Goal: Task Accomplishment & Management: Manage account settings

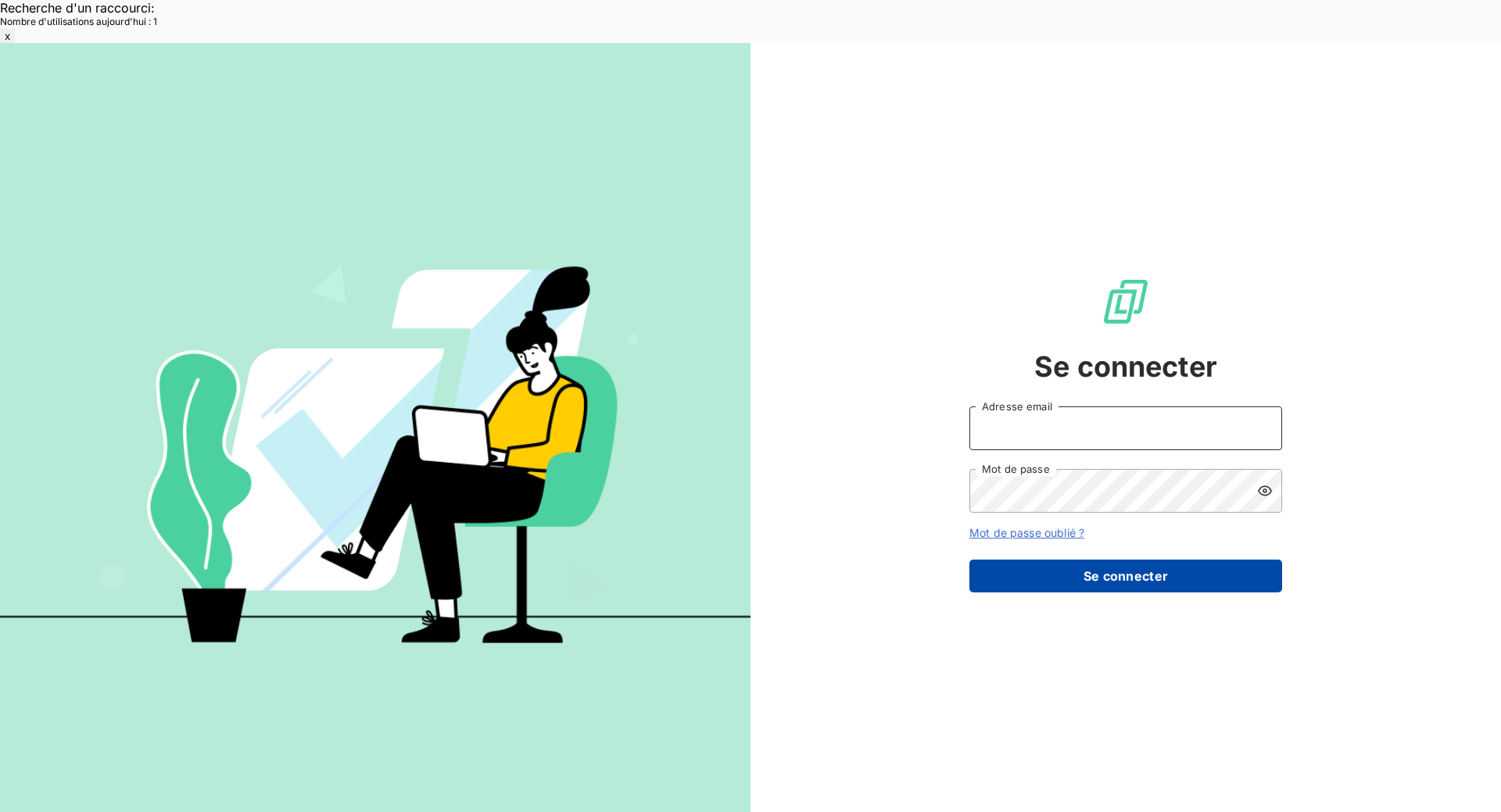
type input "[EMAIL_ADDRESS][DOMAIN_NAME]"
click at [1144, 560] on button "Se connecter" at bounding box center [1126, 576] width 313 height 33
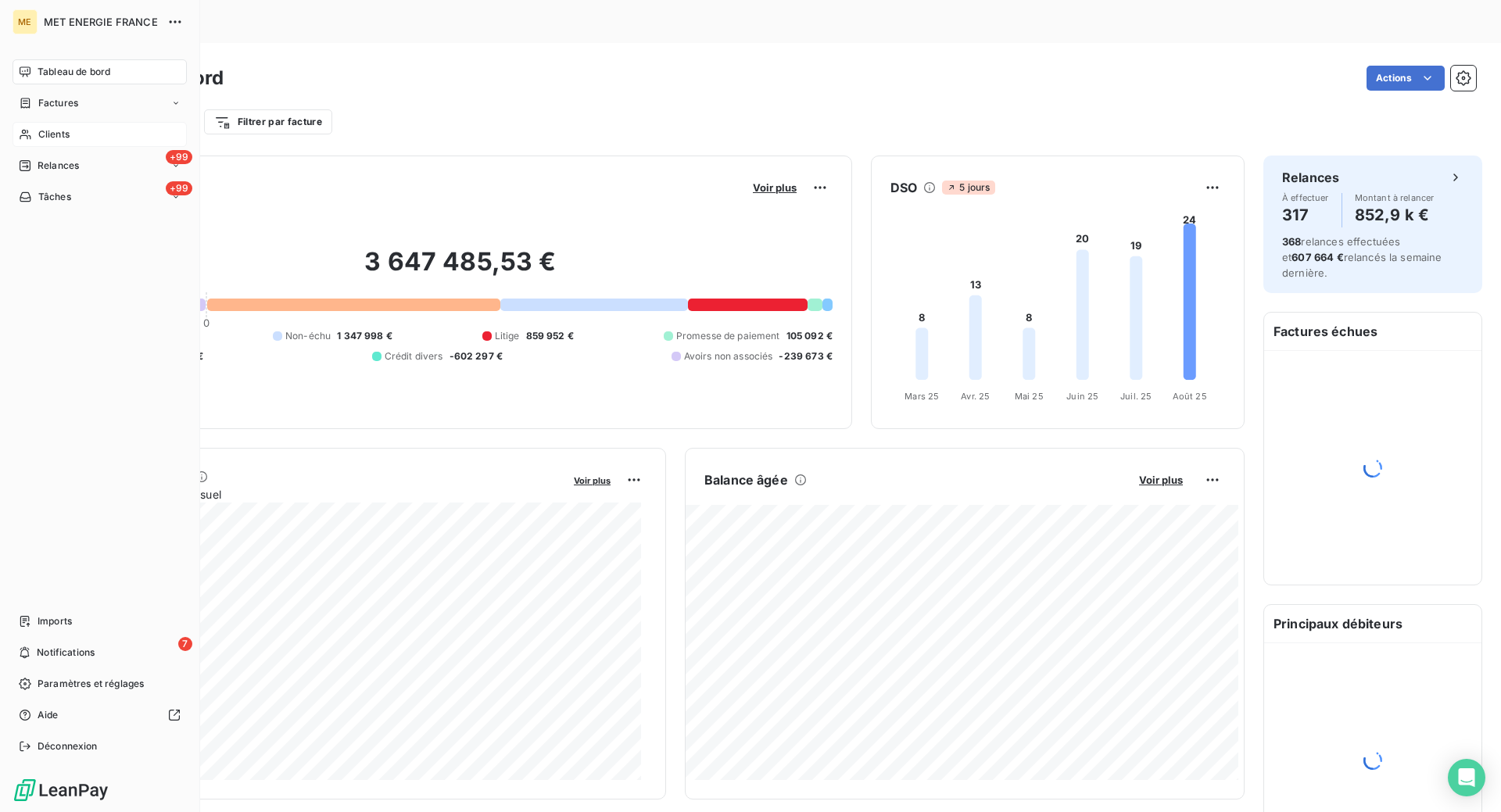
click at [42, 137] on span "Clients" at bounding box center [54, 134] width 31 height 14
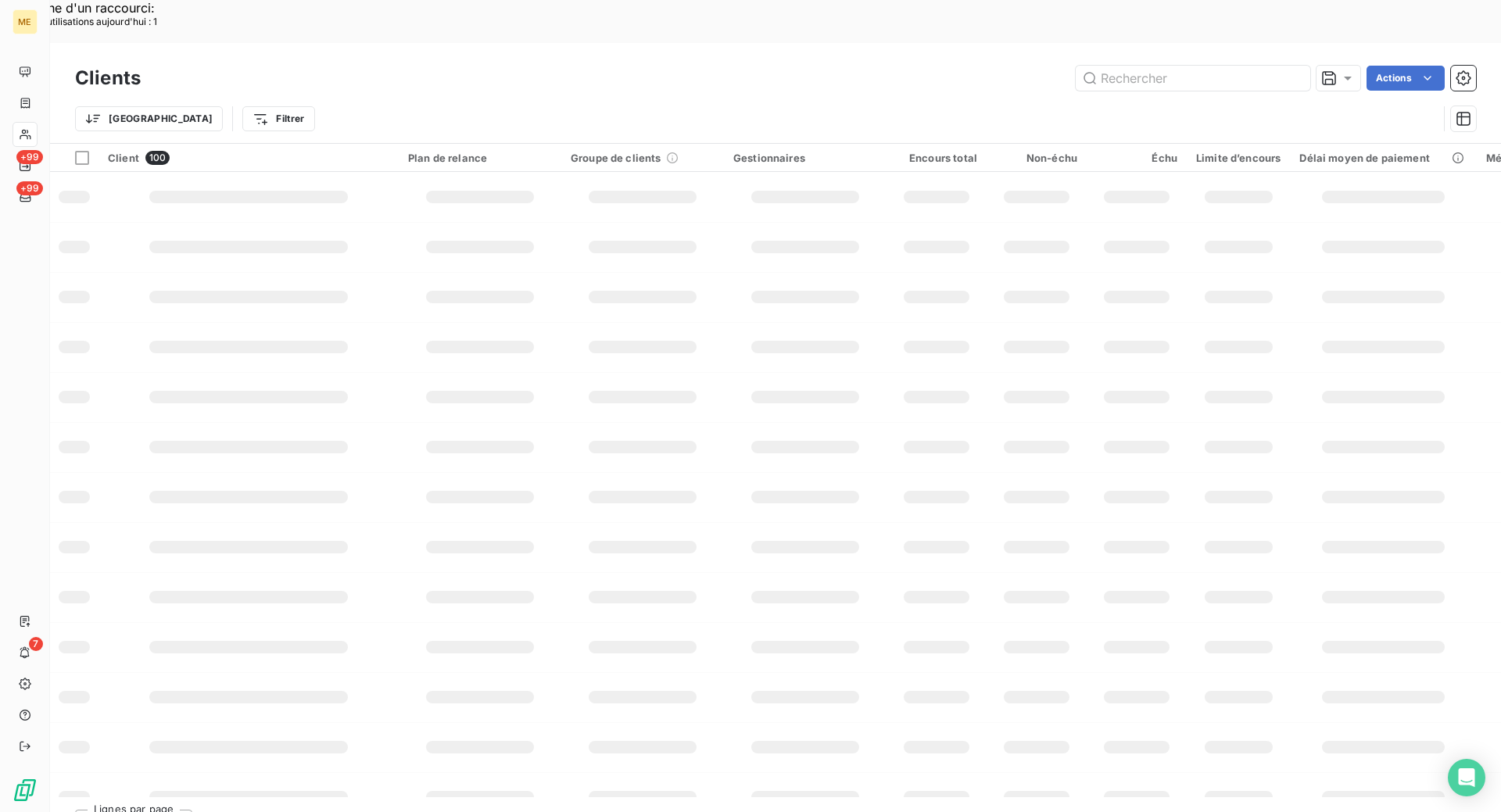
click at [1127, 62] on div "Clients Actions" at bounding box center [775, 78] width 1401 height 33
click at [1137, 66] on input "text" at bounding box center [1193, 78] width 234 height 25
paste input "METFRA000001056"
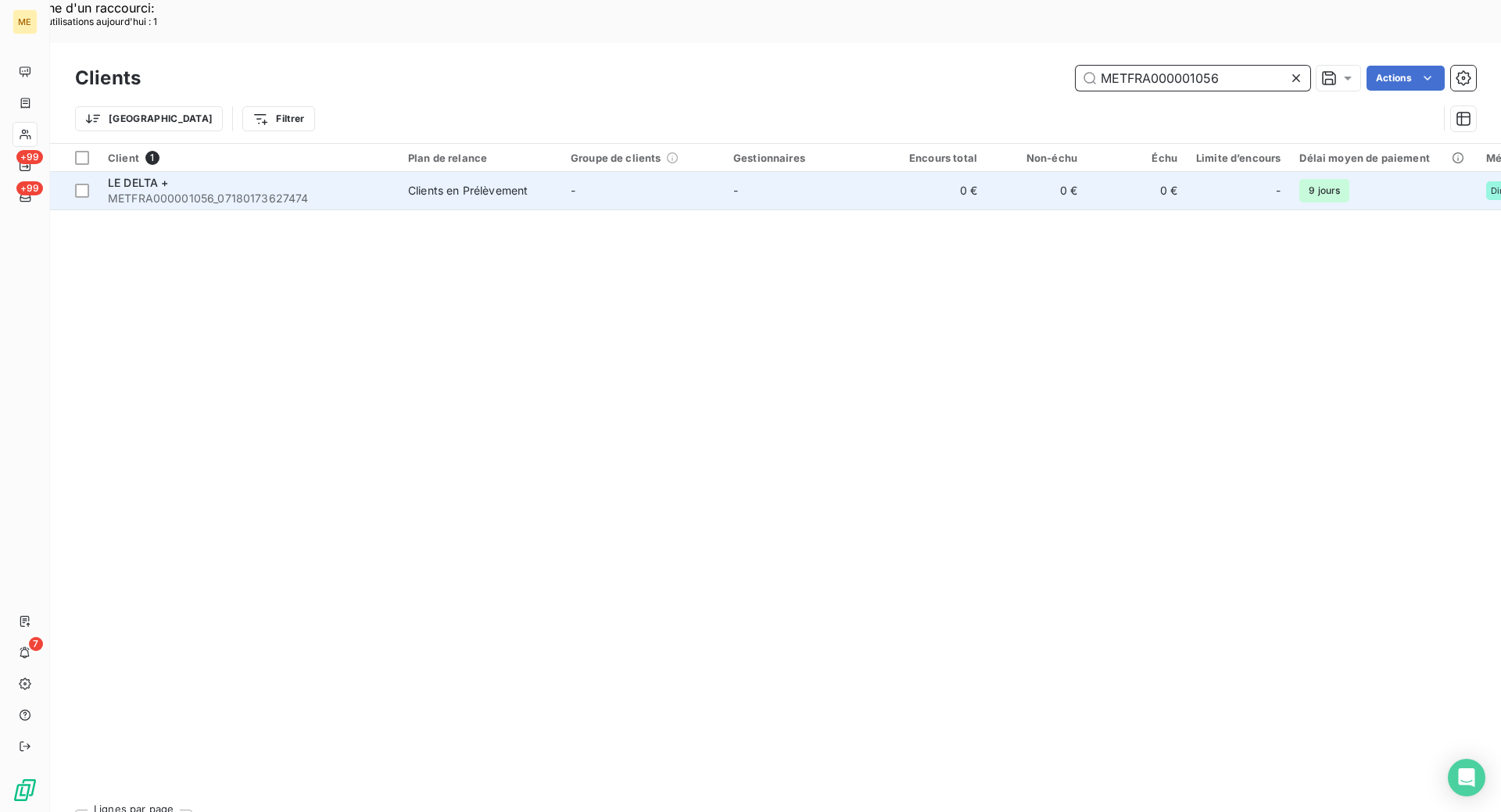
type input "METFRA000001056"
click at [308, 190] on span "METFRA000001056_07180173627474" at bounding box center [249, 198] width 282 height 15
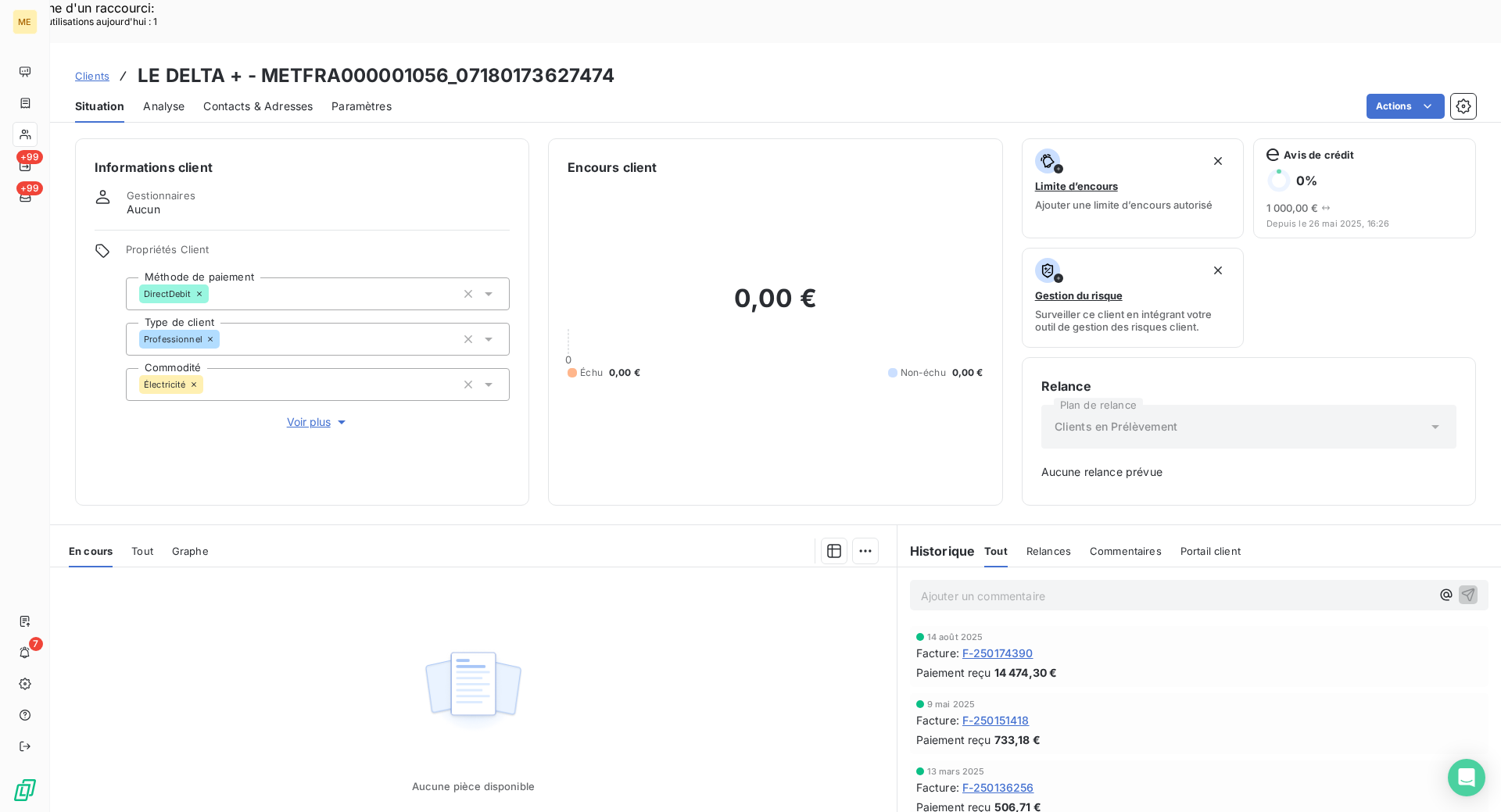
click at [1013, 644] on span "F-250174390" at bounding box center [997, 653] width 71 height 16
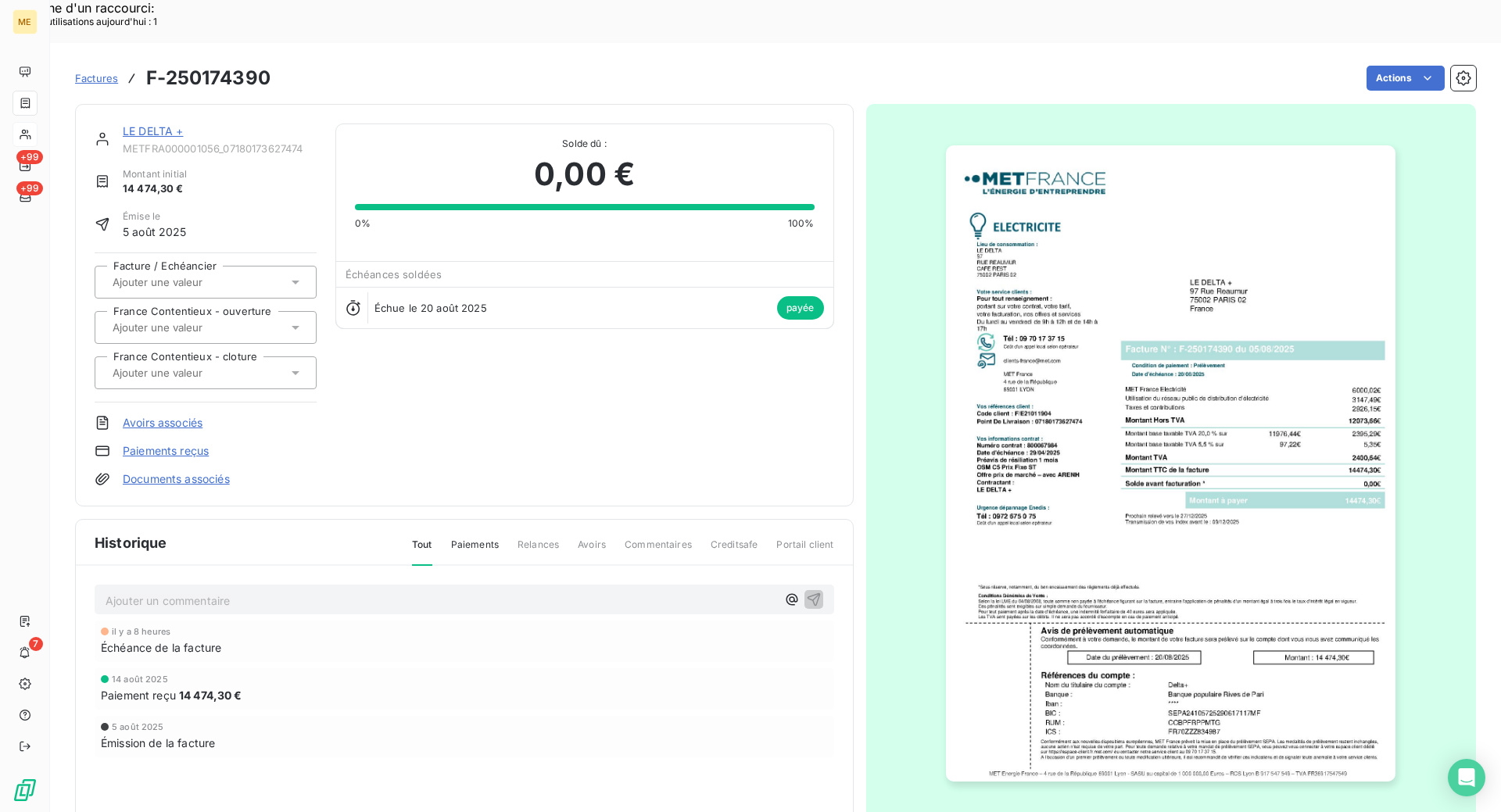
click at [1166, 485] on img "button" at bounding box center [1171, 464] width 449 height 636
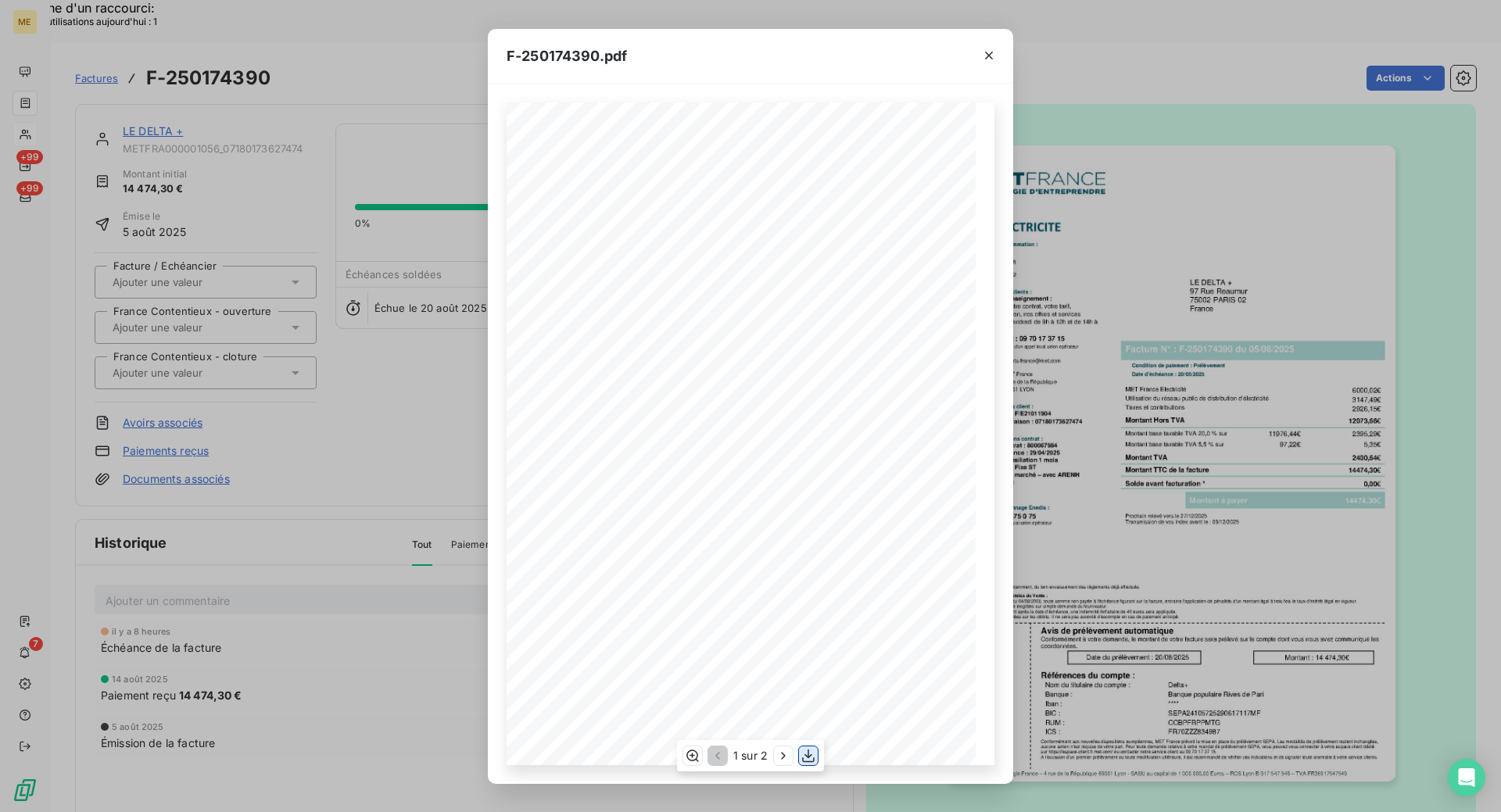
click at [804, 757] on icon "button" at bounding box center [808, 755] width 15 height 15
click at [1192, 96] on div "F-250174390.pdf *Sous réserve, notamment, du bon encaissement des règlements dé…" at bounding box center [750, 406] width 1501 height 812
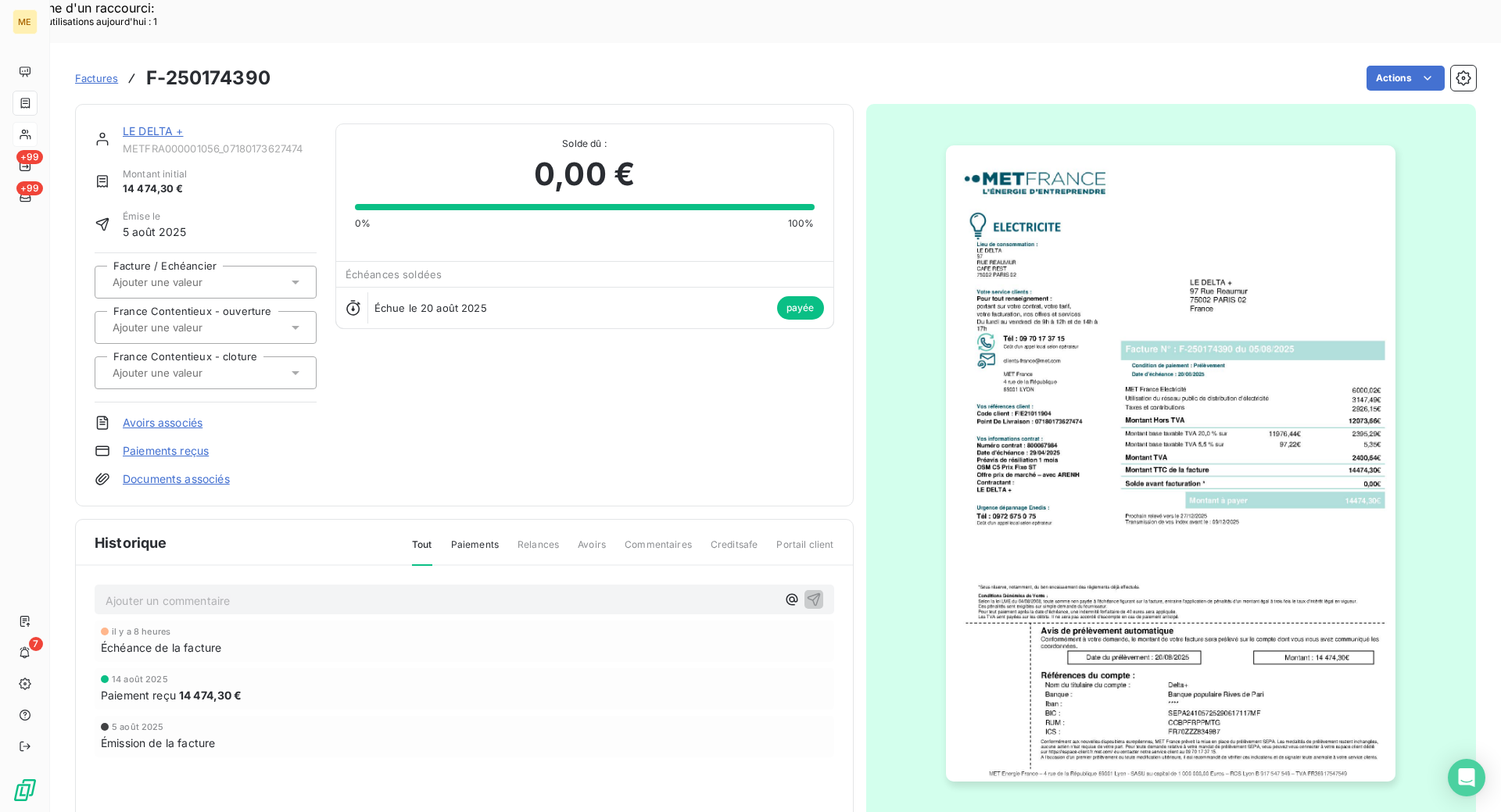
click at [152, 124] on link "LE DELTA +" at bounding box center [153, 131] width 61 height 13
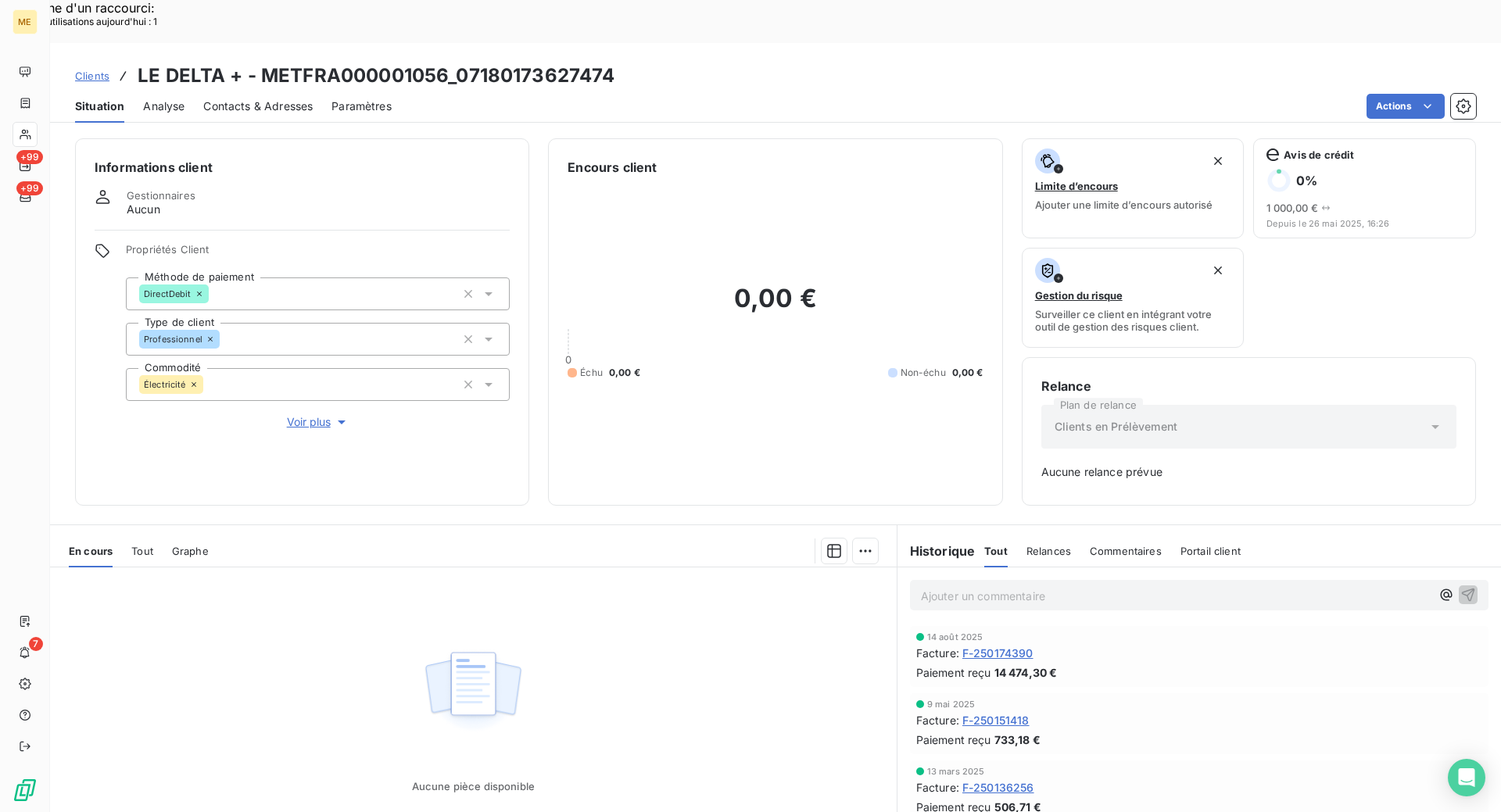
click at [1064, 586] on p "Ajouter un commentaire ﻿" at bounding box center [1176, 596] width 510 height 20
click at [15, 138] on div at bounding box center [24, 134] width 25 height 25
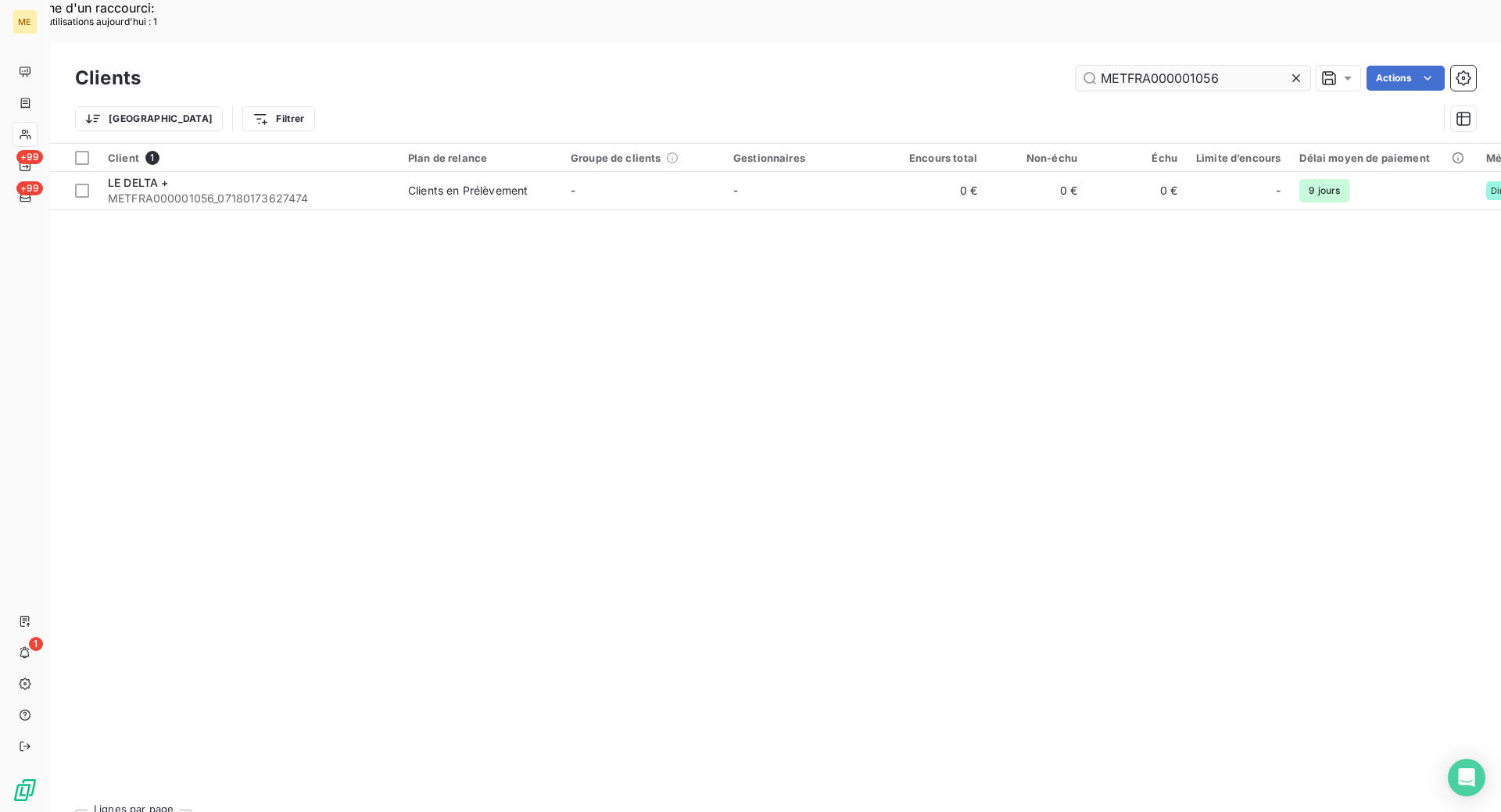
click at [1119, 66] on input "METFRA000001056" at bounding box center [1193, 78] width 234 height 25
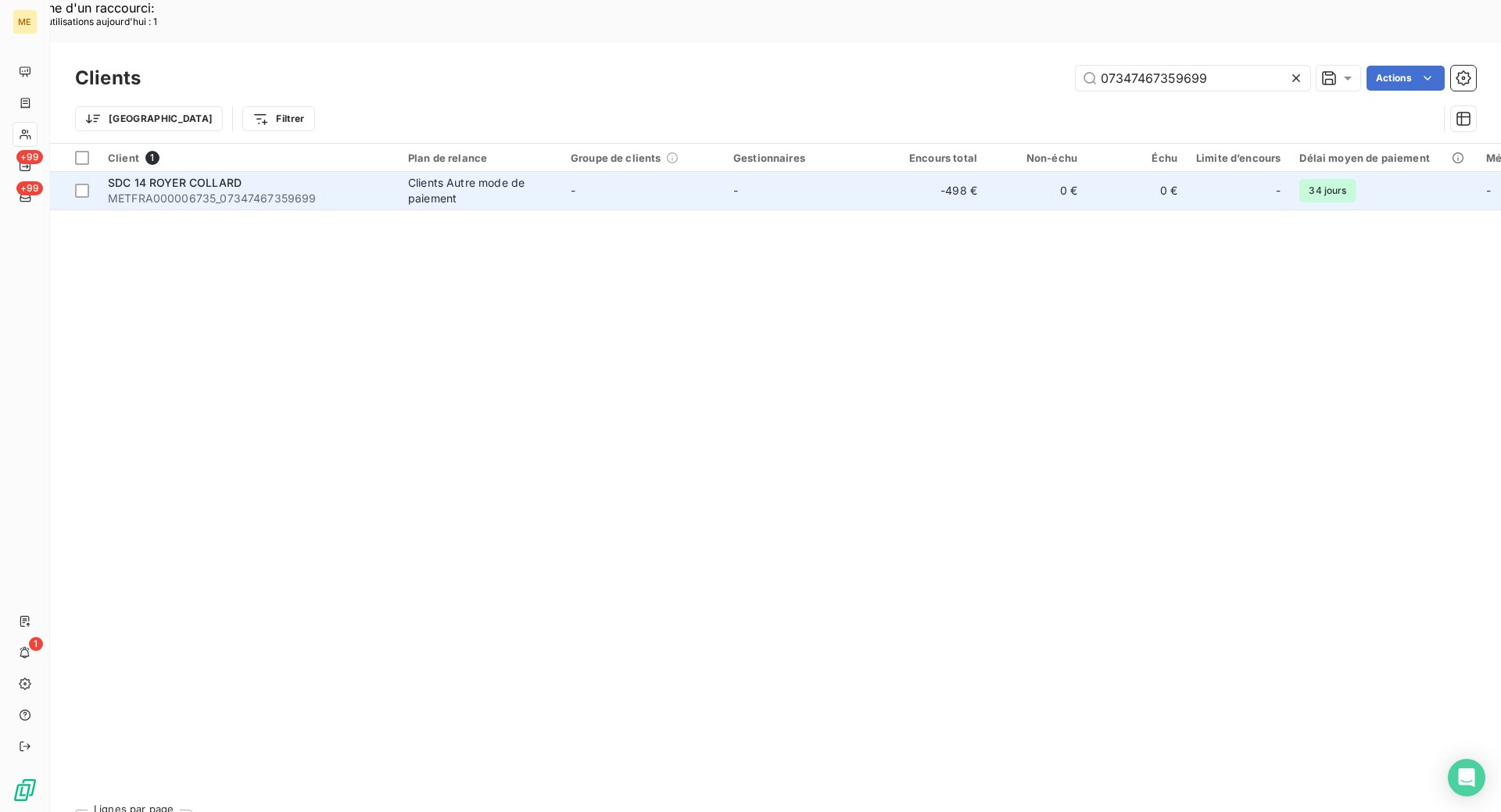
type input "07347467359699"
click at [176, 190] on span "METFRA000006735_07347467359699" at bounding box center [249, 198] width 282 height 15
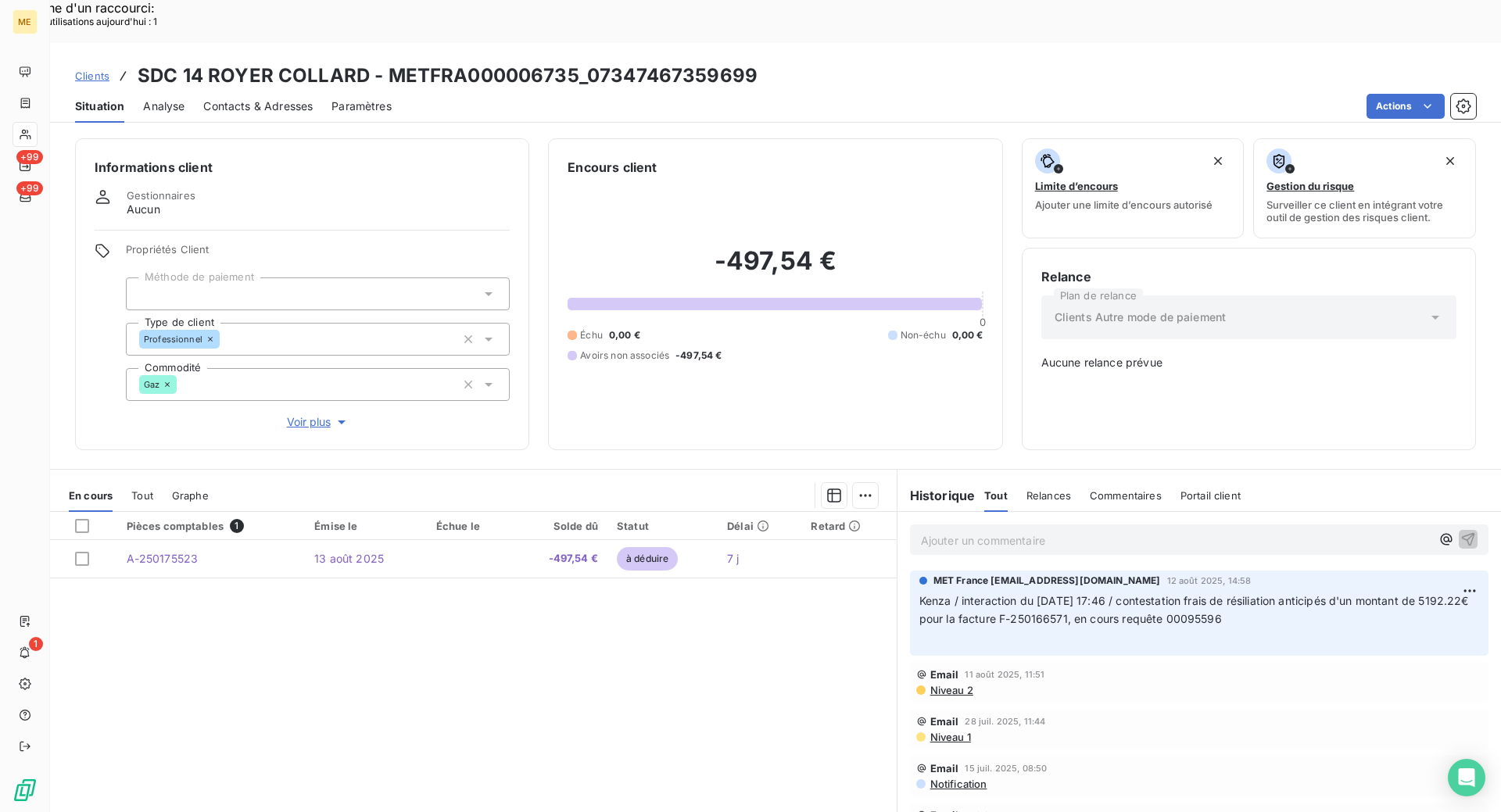
scroll to position [3, 0]
click at [1255, 591] on span "Kenza / interaction du 11/08/2025 17:46 / contestation frais de résiliation ant…" at bounding box center [1196, 606] width 553 height 31
click at [1227, 591] on span "Kenza / interaction du 11/08/2025 17:46 / contestation frais de résiliation ant…" at bounding box center [1196, 606] width 553 height 31
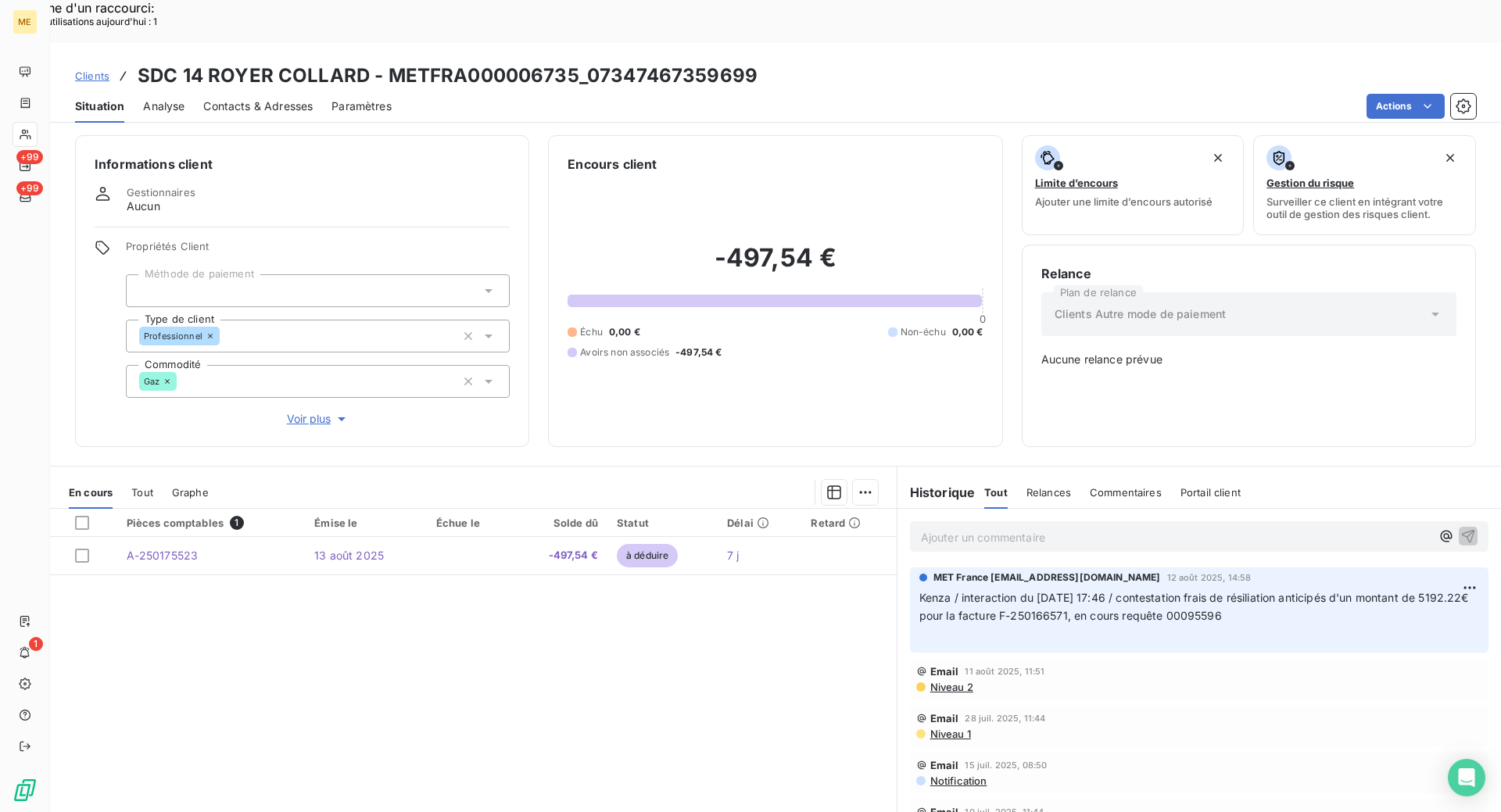
click at [1227, 591] on span "Kenza / interaction du 11/08/2025 17:46 / contestation frais de résiliation ant…" at bounding box center [1196, 606] width 553 height 31
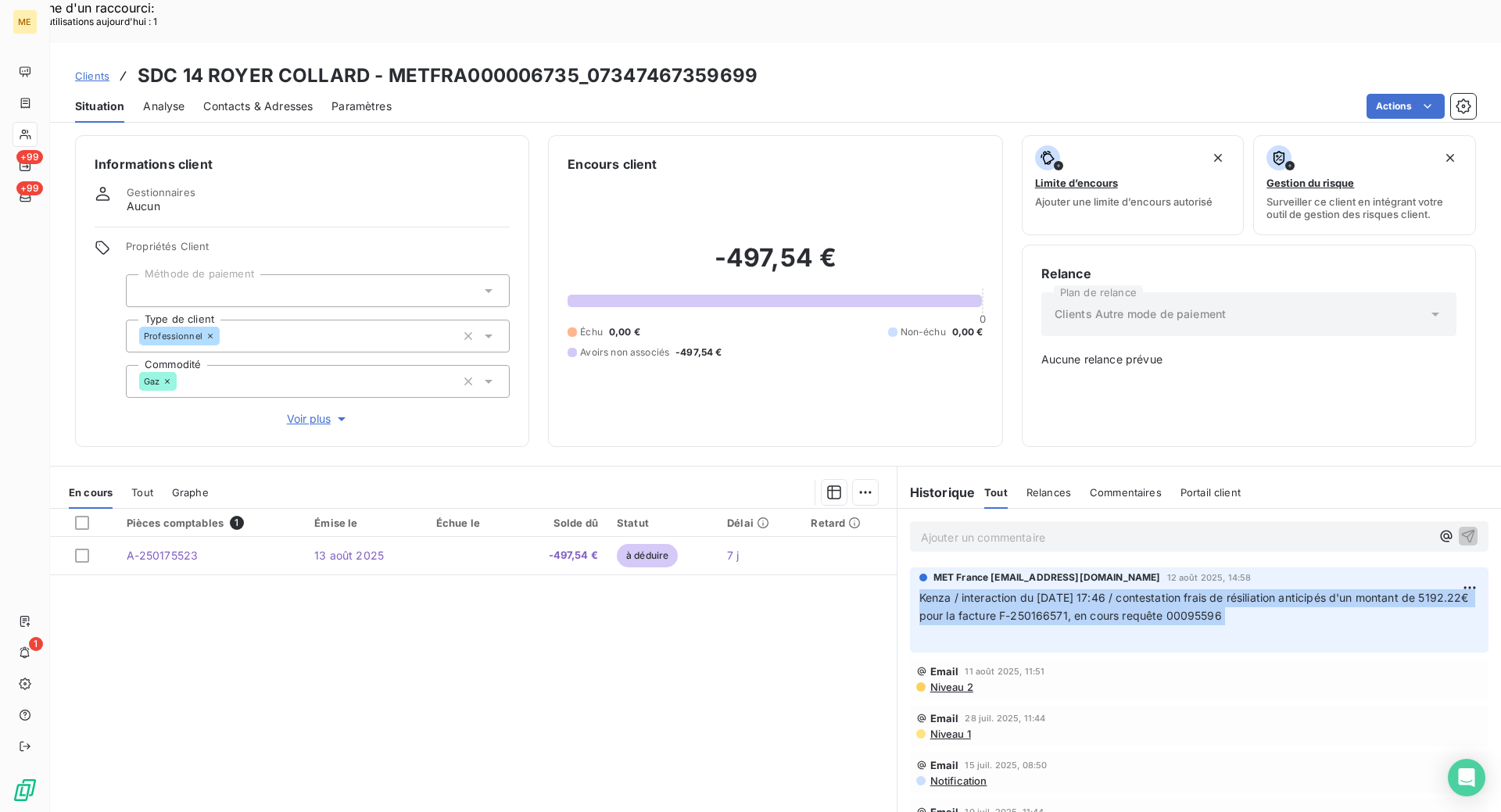
click at [1227, 591] on span "Kenza / interaction du 11/08/2025 17:46 / contestation frais de résiliation ant…" at bounding box center [1196, 606] width 553 height 31
